Goal: Obtain resource: Download file/media

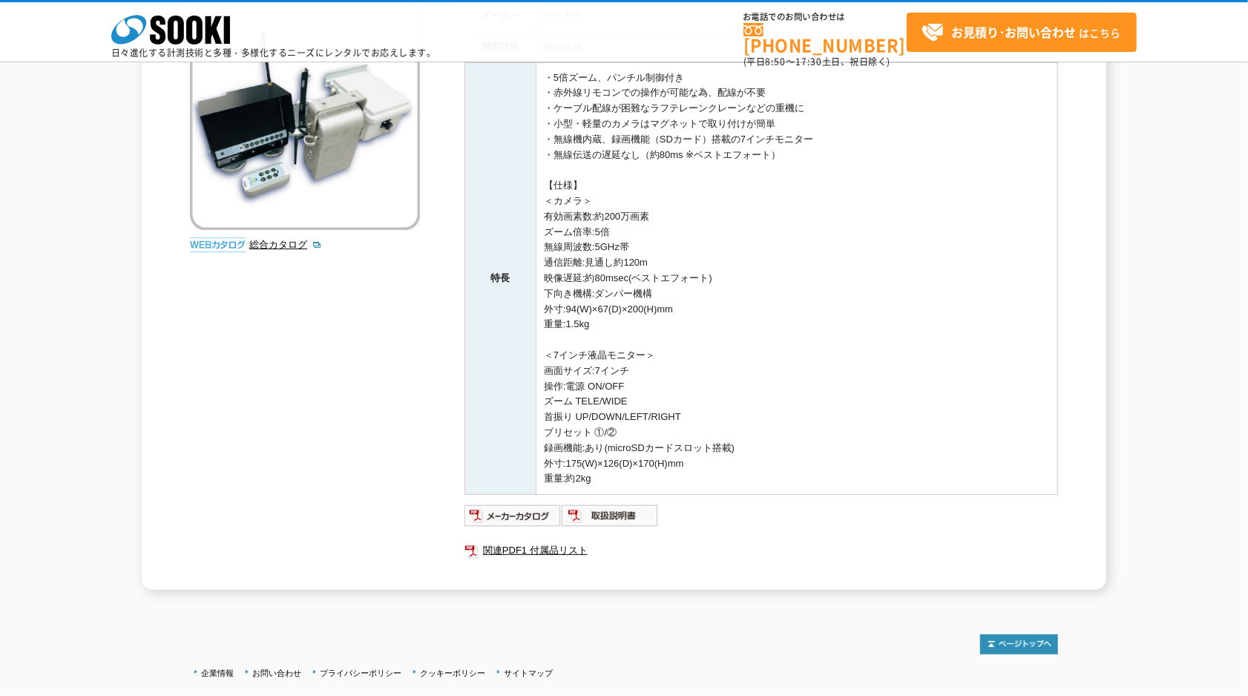
scroll to position [148, 0]
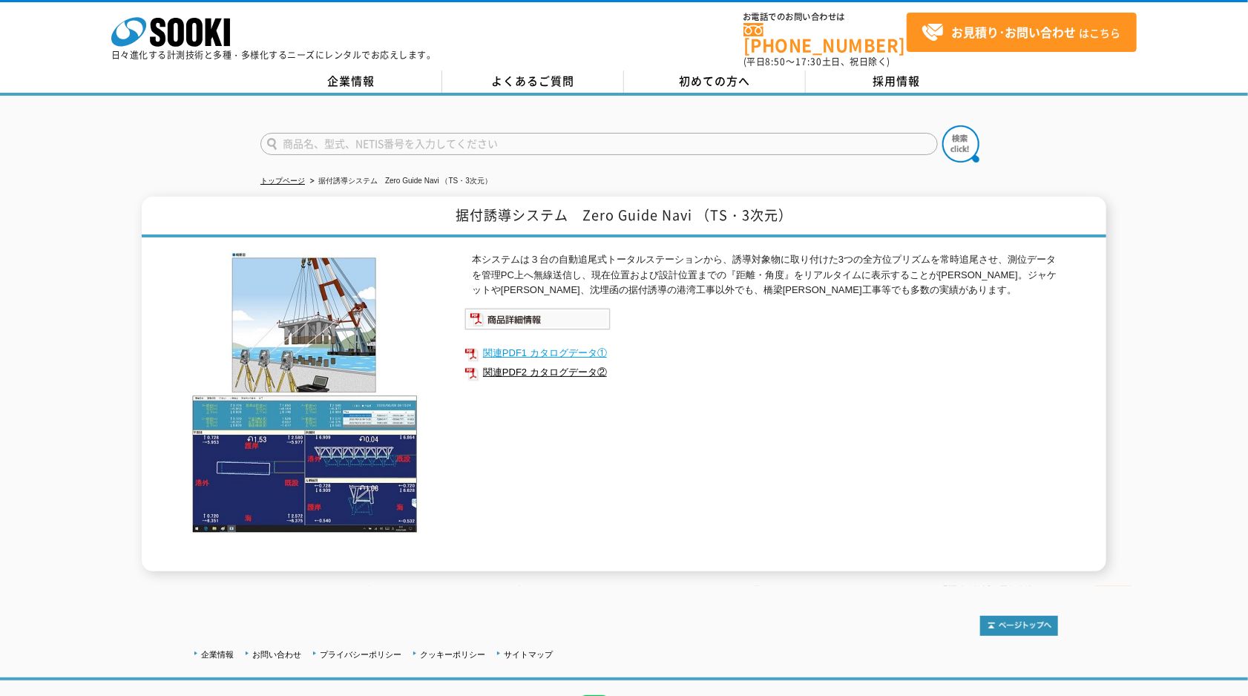
click at [516, 344] on link "関連PDF1 カタログデータ①" at bounding box center [762, 353] width 594 height 19
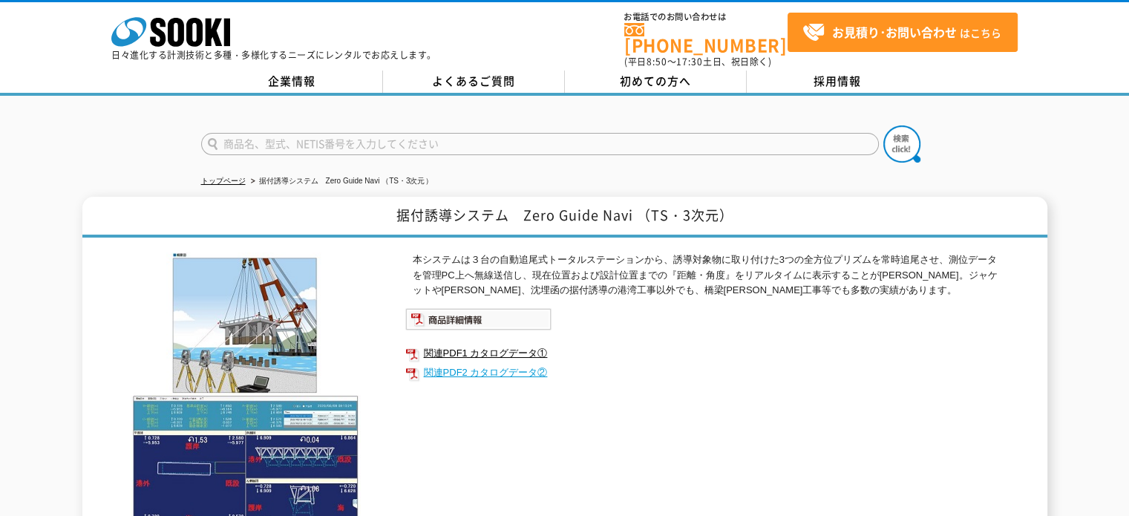
click at [479, 363] on link "関連PDF2 カタログデータ②" at bounding box center [702, 372] width 594 height 19
